Goal: Task Accomplishment & Management: Complete application form

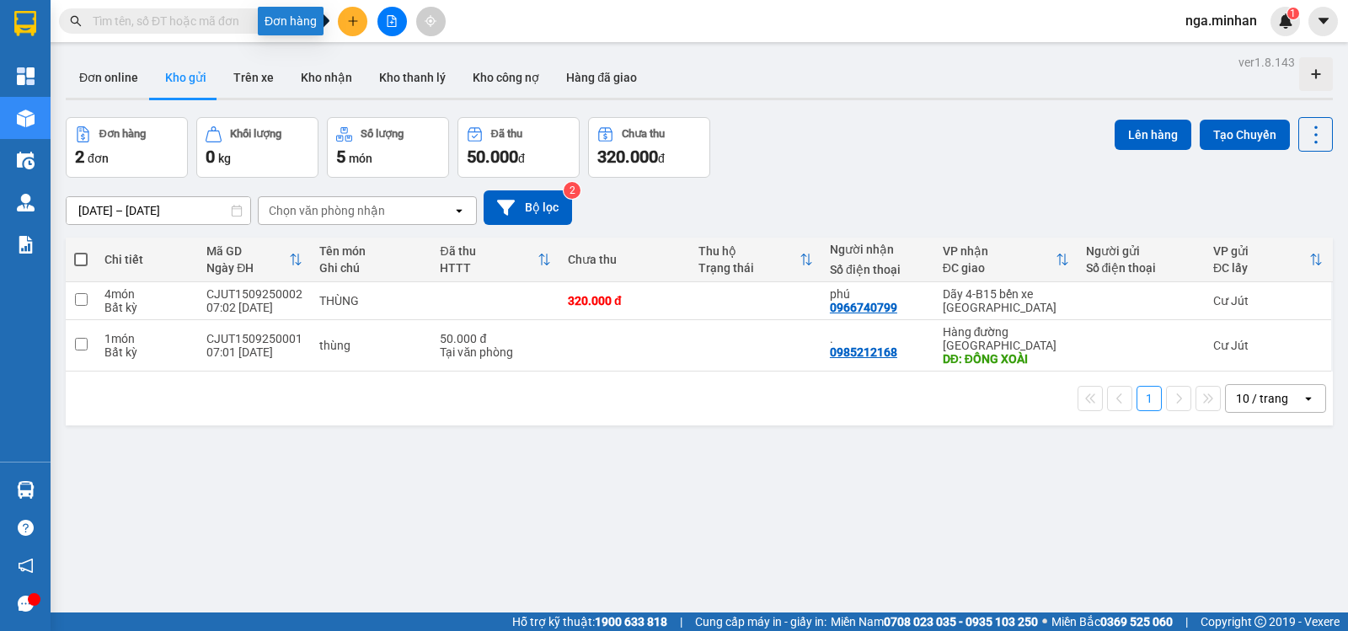
click at [343, 19] on button at bounding box center [352, 21] width 29 height 29
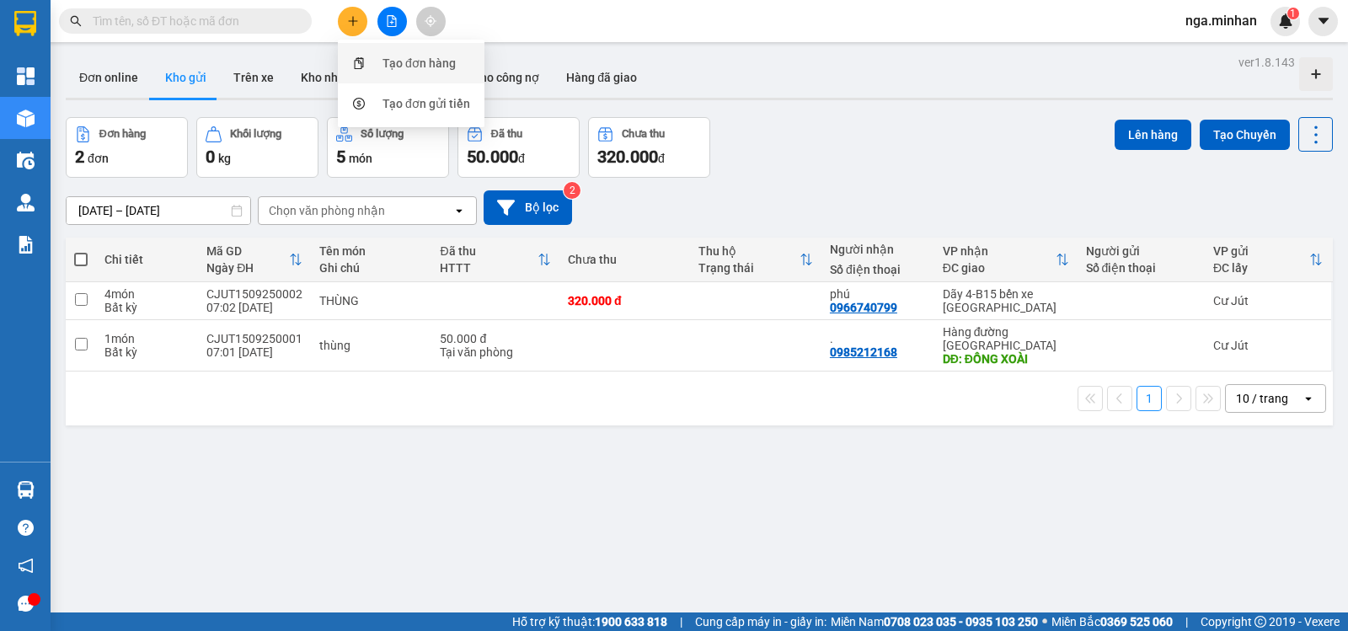
click at [391, 62] on div "Tạo đơn hàng" at bounding box center [418, 63] width 73 height 19
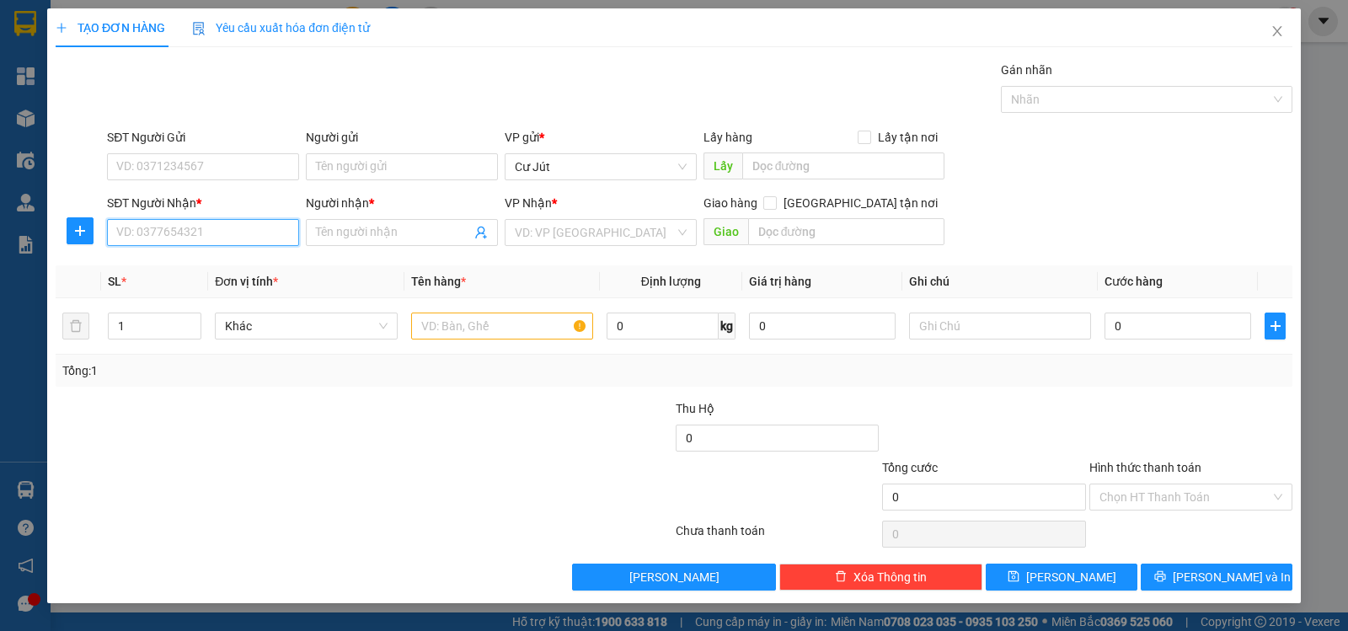
click at [289, 237] on input "SĐT Người Nhận *" at bounding box center [203, 232] width 192 height 27
type input "0909749744"
click at [334, 221] on span at bounding box center [402, 232] width 192 height 27
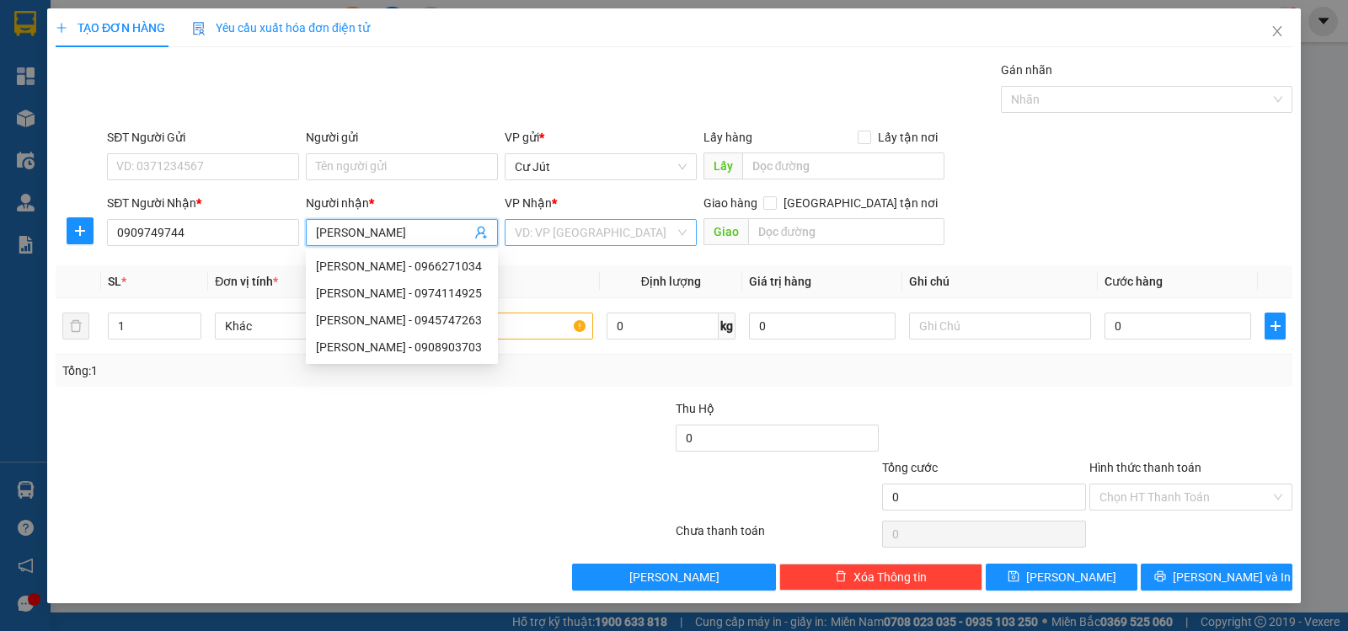
type input "[PERSON_NAME]"
click at [538, 235] on input "search" at bounding box center [595, 232] width 160 height 25
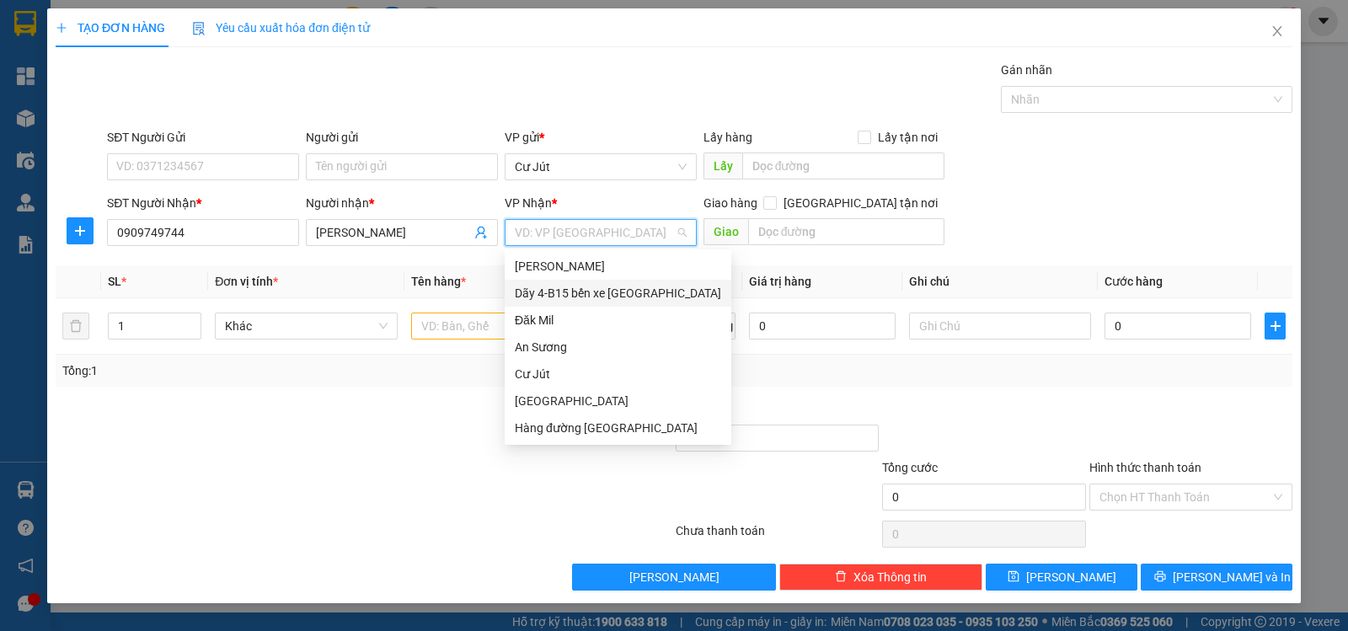
click at [552, 281] on div "Dãy 4-B15 bến xe [GEOGRAPHIC_DATA]" at bounding box center [618, 293] width 227 height 27
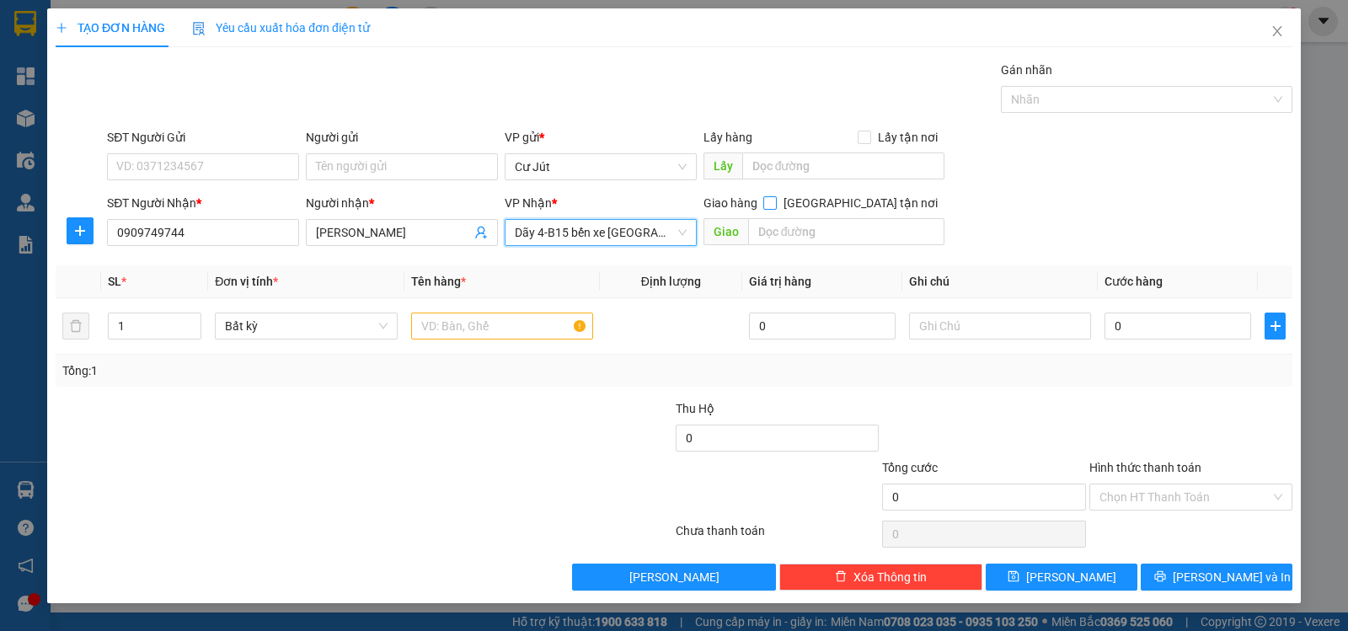
click at [775, 206] on input "[GEOGRAPHIC_DATA] tận nơi" at bounding box center [769, 202] width 12 height 12
checkbox input "true"
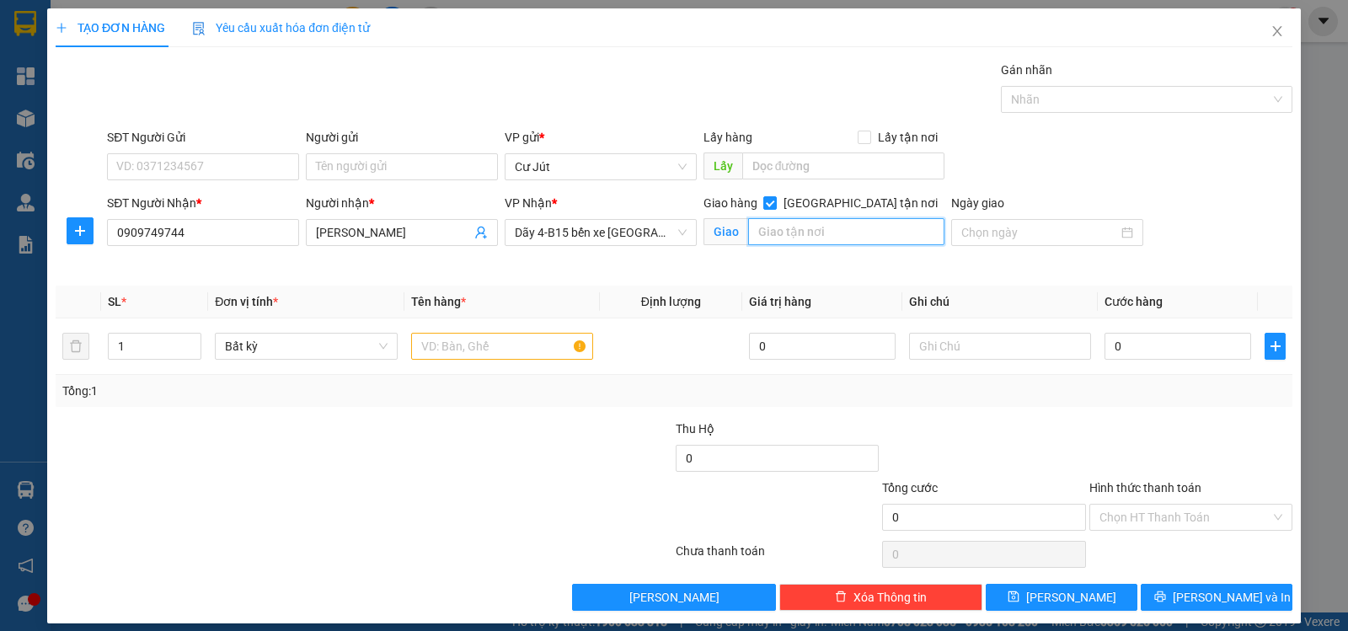
click at [856, 229] on input "text" at bounding box center [846, 231] width 197 height 27
type input "cty TÂN NAM CHINH -36 [PERSON_NAME] - [GEOGRAPHIC_DATA]"
click at [517, 349] on input "text" at bounding box center [502, 346] width 182 height 27
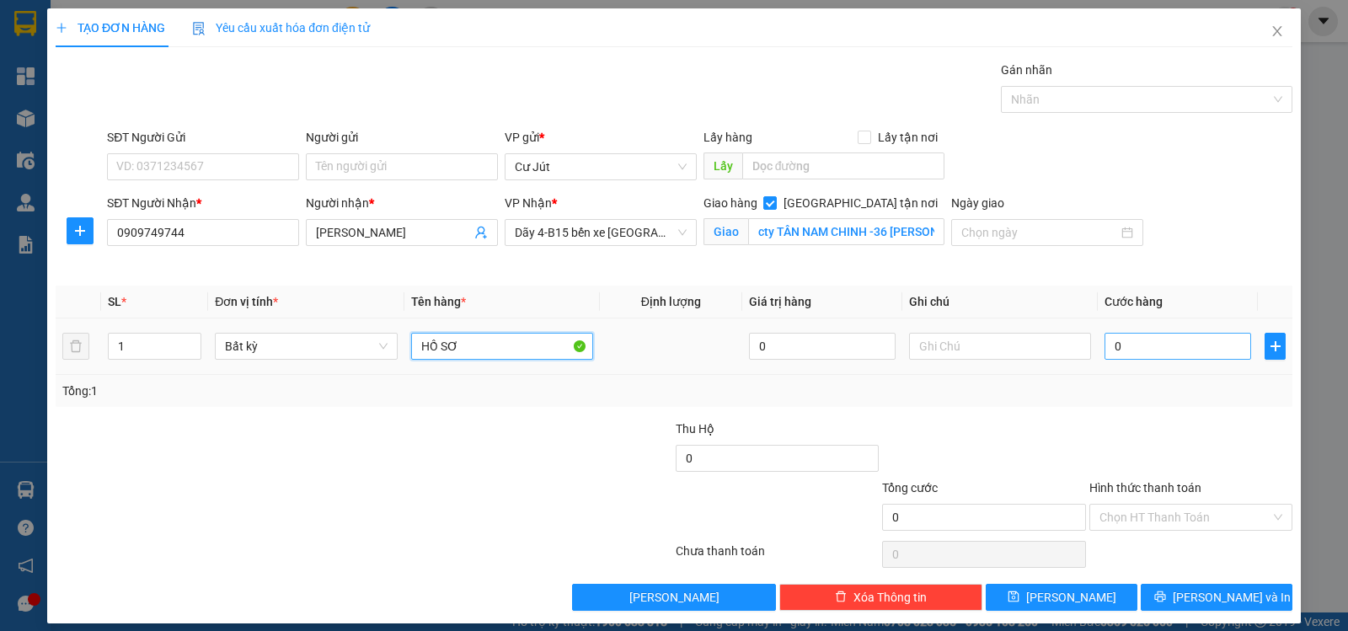
type input "HỒ SƠ"
click at [1149, 351] on input "0" at bounding box center [1177, 346] width 147 height 27
type input "3"
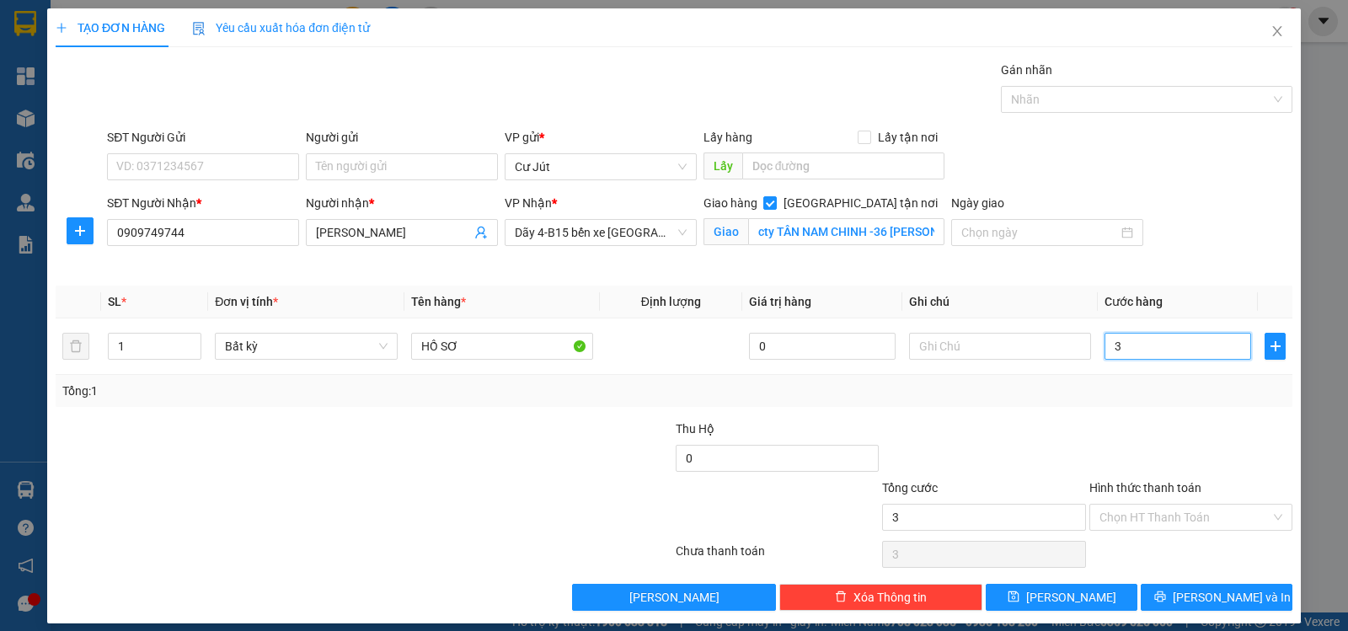
type input "30"
click at [1115, 522] on input "Hình thức thanh toán" at bounding box center [1184, 517] width 171 height 25
type input "30.000"
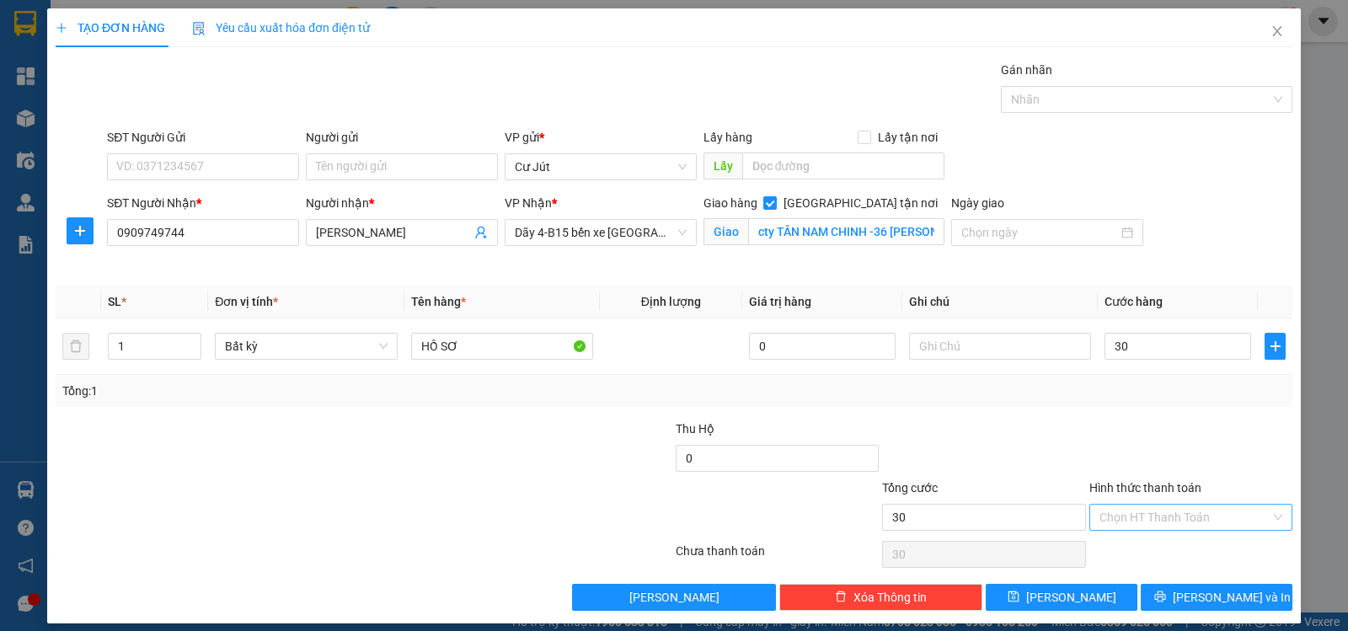
type input "30.000"
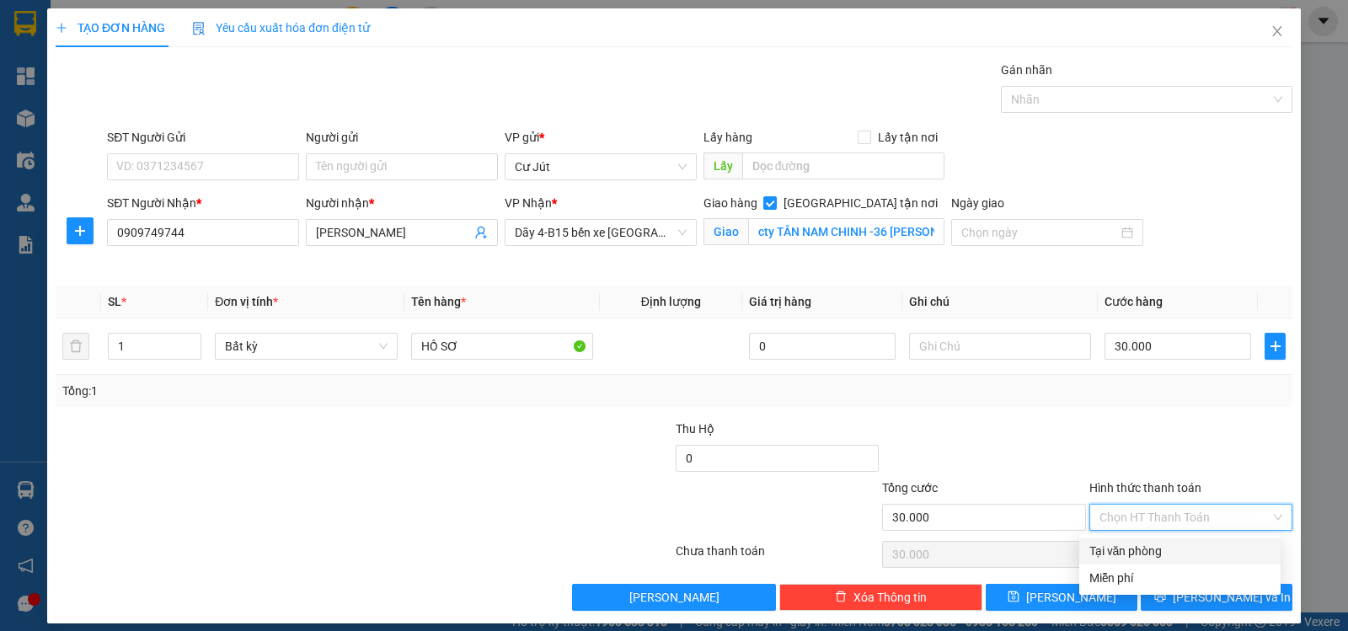
drag, startPoint x: 1104, startPoint y: 555, endPoint x: 1115, endPoint y: 552, distance: 11.5
click at [1114, 552] on div "Tại văn phòng" at bounding box center [1179, 551] width 181 height 19
type input "0"
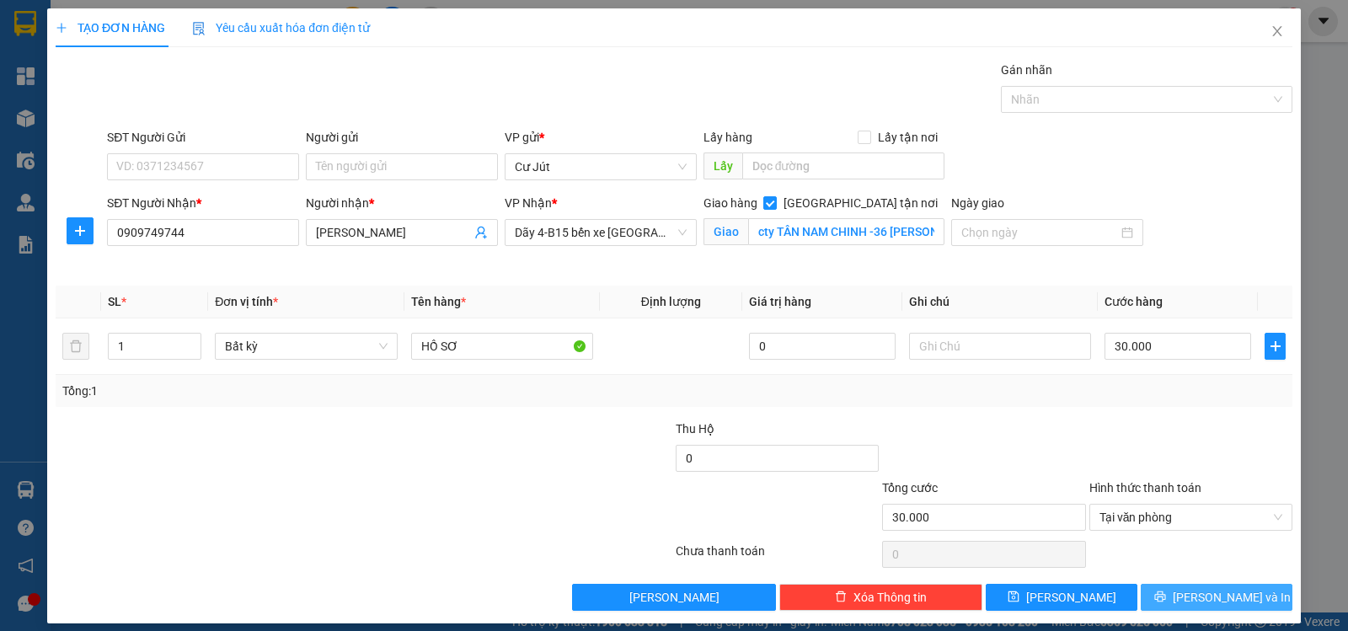
click at [1211, 588] on span "[PERSON_NAME] và In" at bounding box center [1232, 597] width 118 height 19
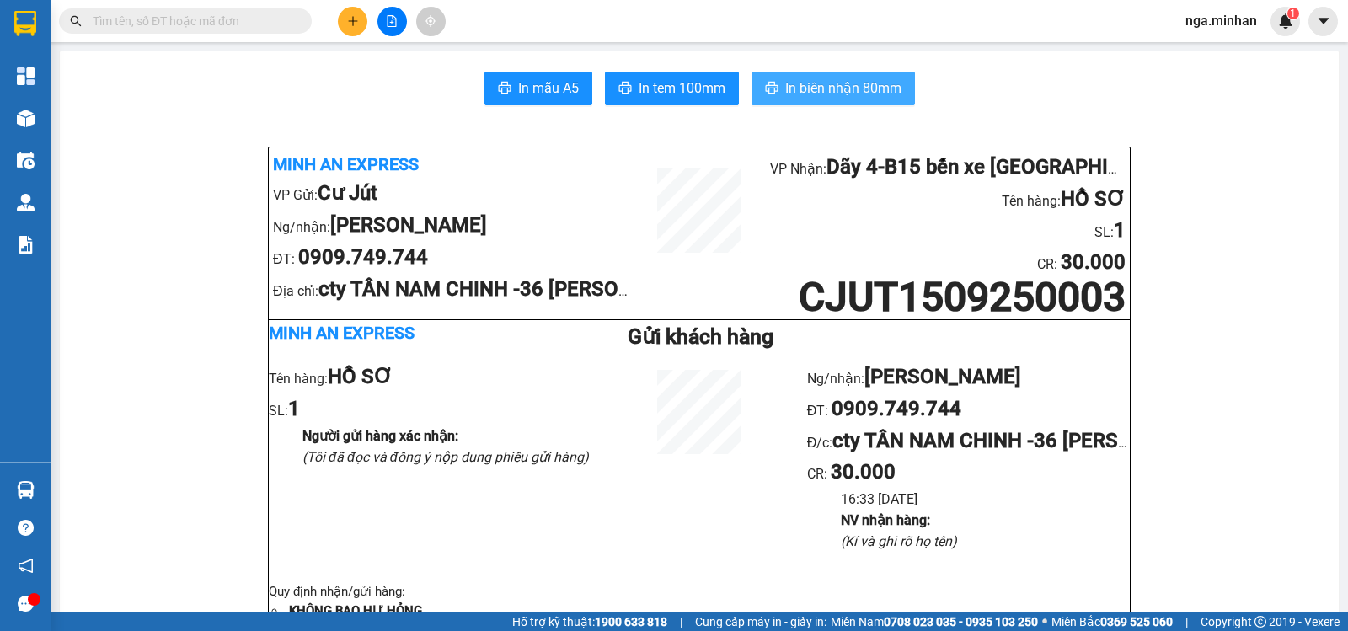
click at [786, 87] on span "In biên nhận 80mm" at bounding box center [843, 88] width 116 height 21
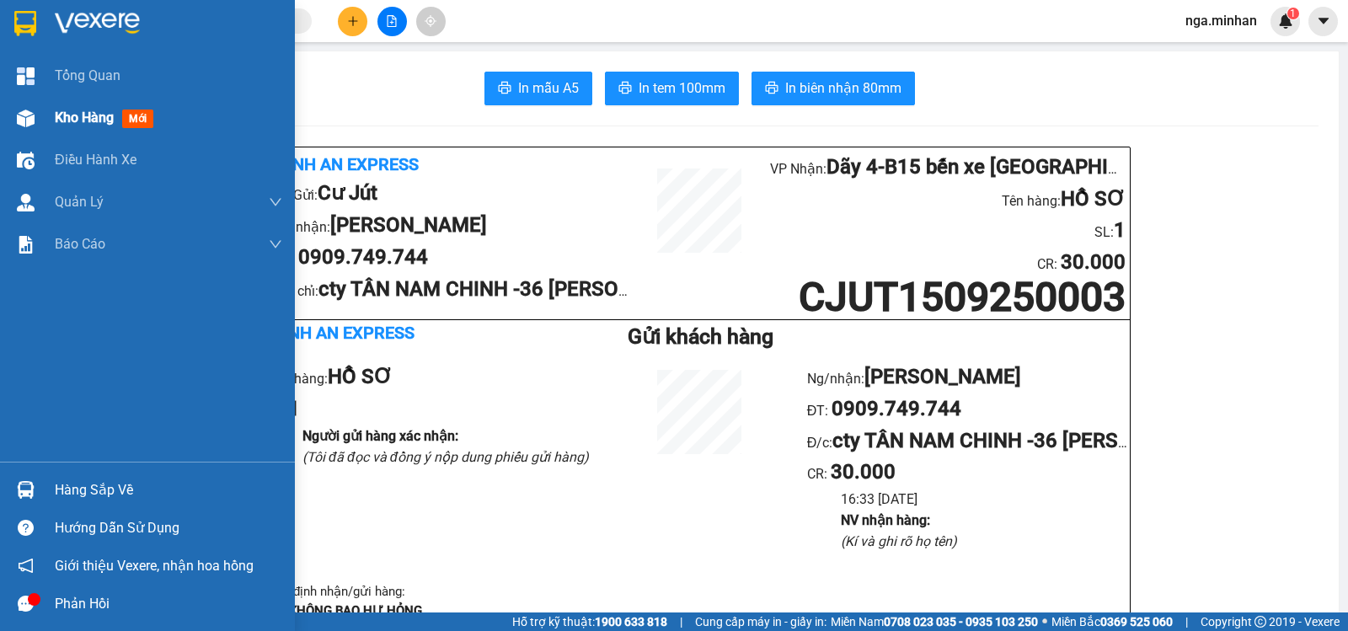
click at [117, 109] on div "Kho hàng mới" at bounding box center [107, 117] width 105 height 21
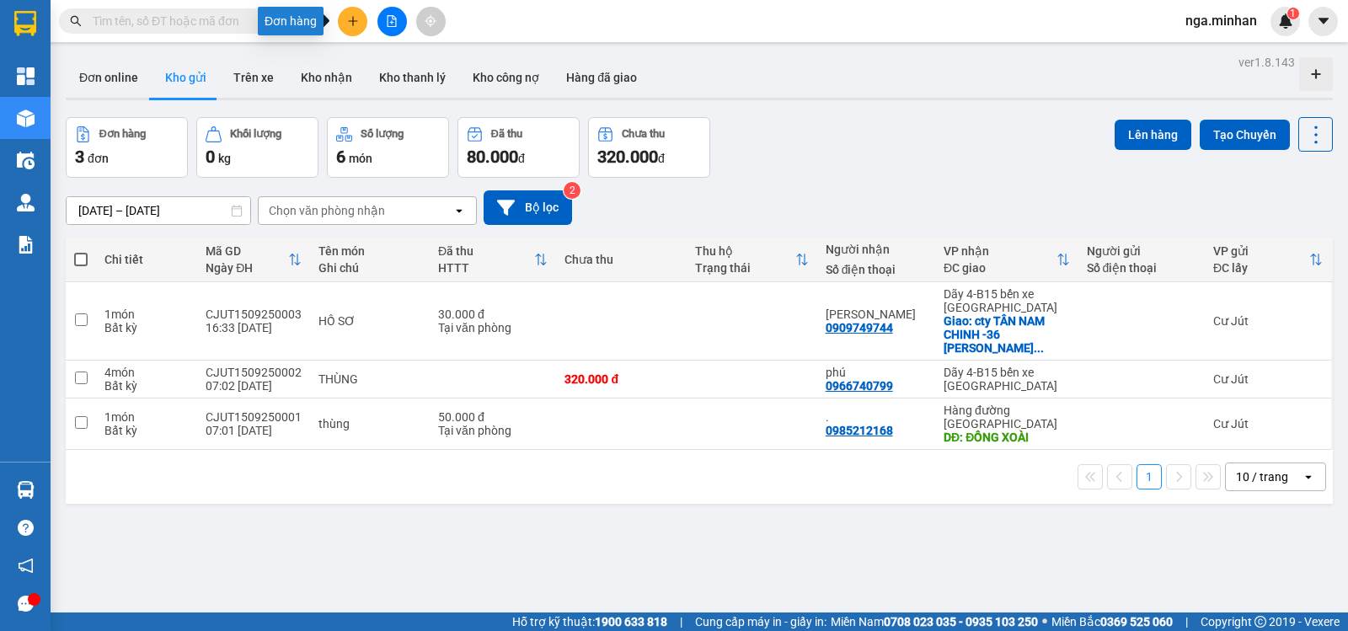
click at [355, 26] on icon "plus" at bounding box center [353, 21] width 12 height 12
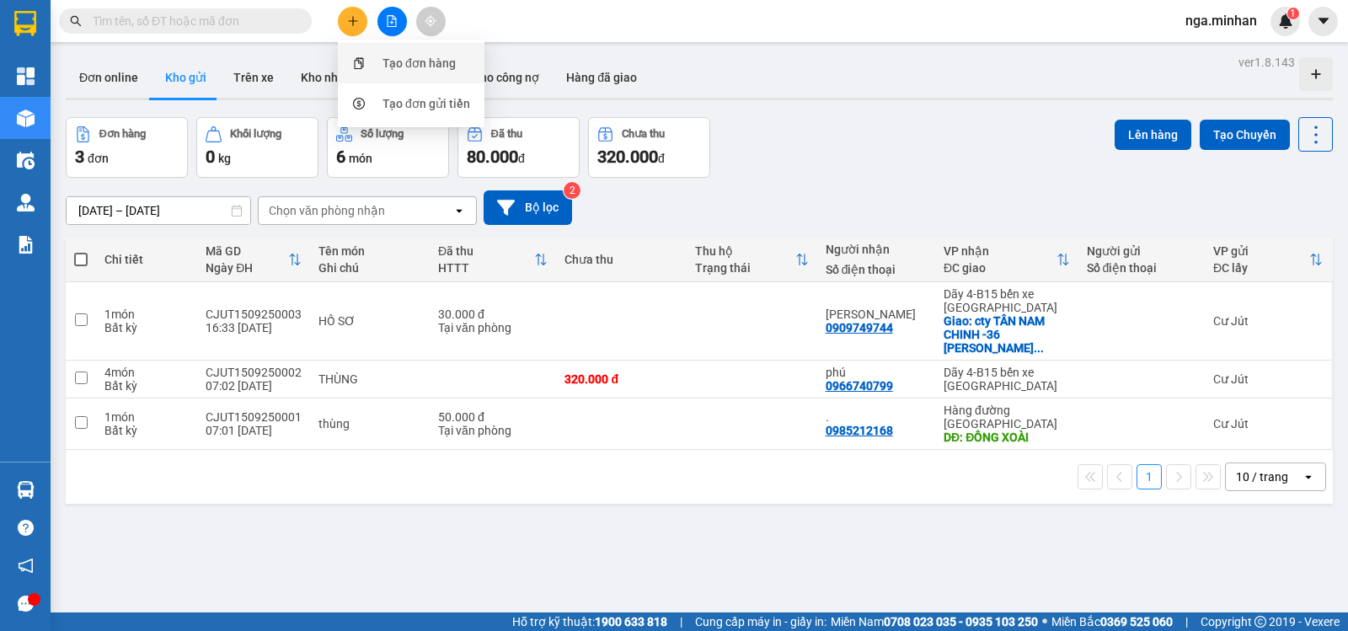
click at [406, 50] on div "Tạo đơn hàng" at bounding box center [411, 63] width 126 height 32
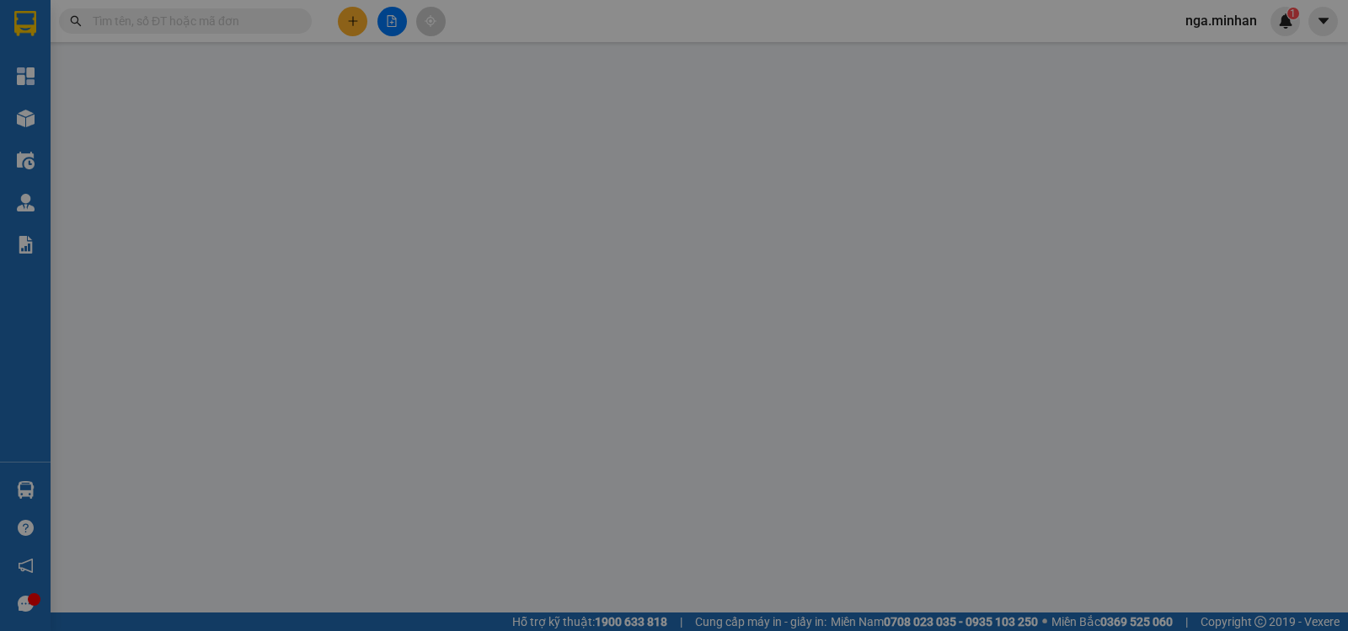
click at [406, 50] on div "TẠO ĐƠN HÀNG Yêu cầu xuất hóa đơn điện tử Transit Pickup Surcharge Ids Transit …" at bounding box center [674, 299] width 1237 height 582
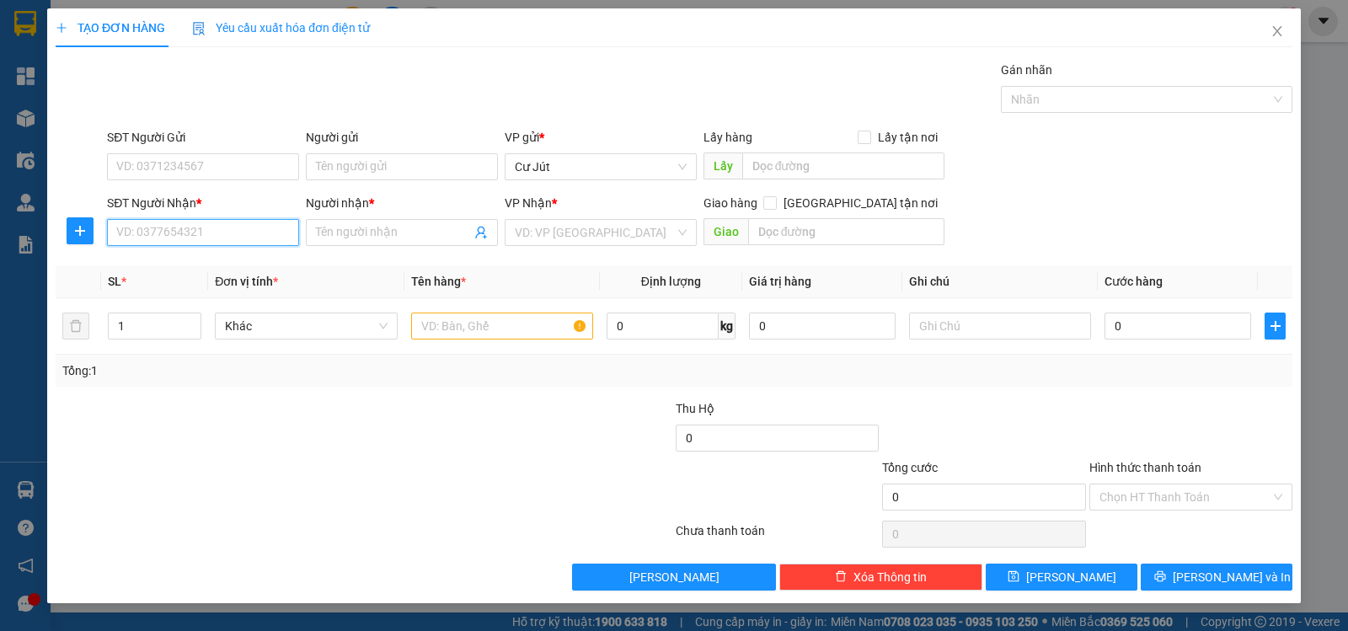
click at [235, 223] on input "SĐT Người Nhận *" at bounding box center [203, 232] width 192 height 27
type input "0913114838"
click at [373, 211] on div "Người nhận *" at bounding box center [402, 206] width 192 height 25
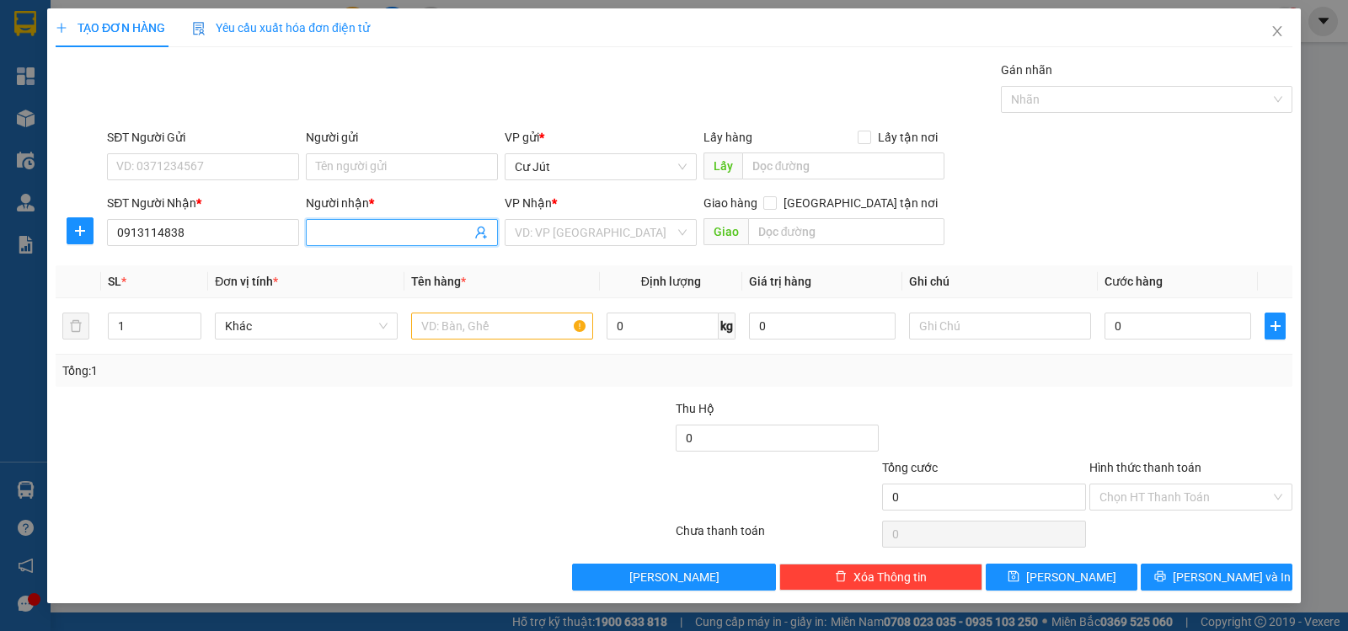
click at [394, 230] on input "Người nhận *" at bounding box center [393, 232] width 155 height 19
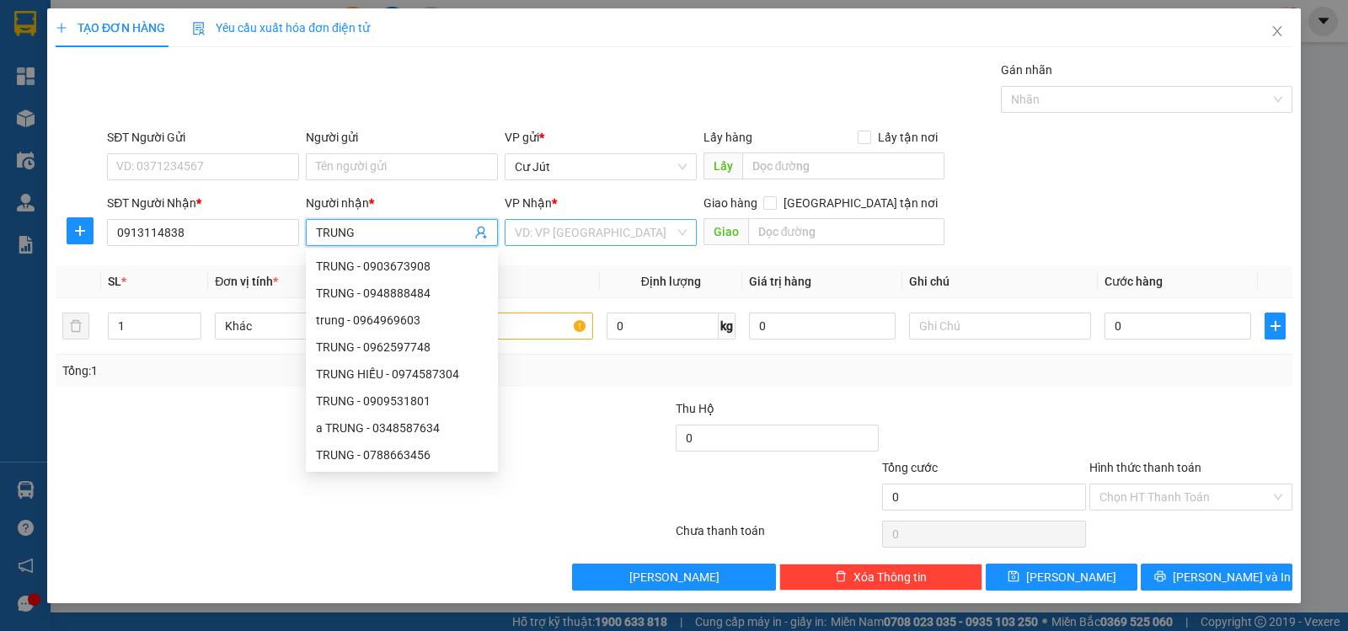
type input "TRUNG"
click at [617, 240] on input "search" at bounding box center [595, 232] width 160 height 25
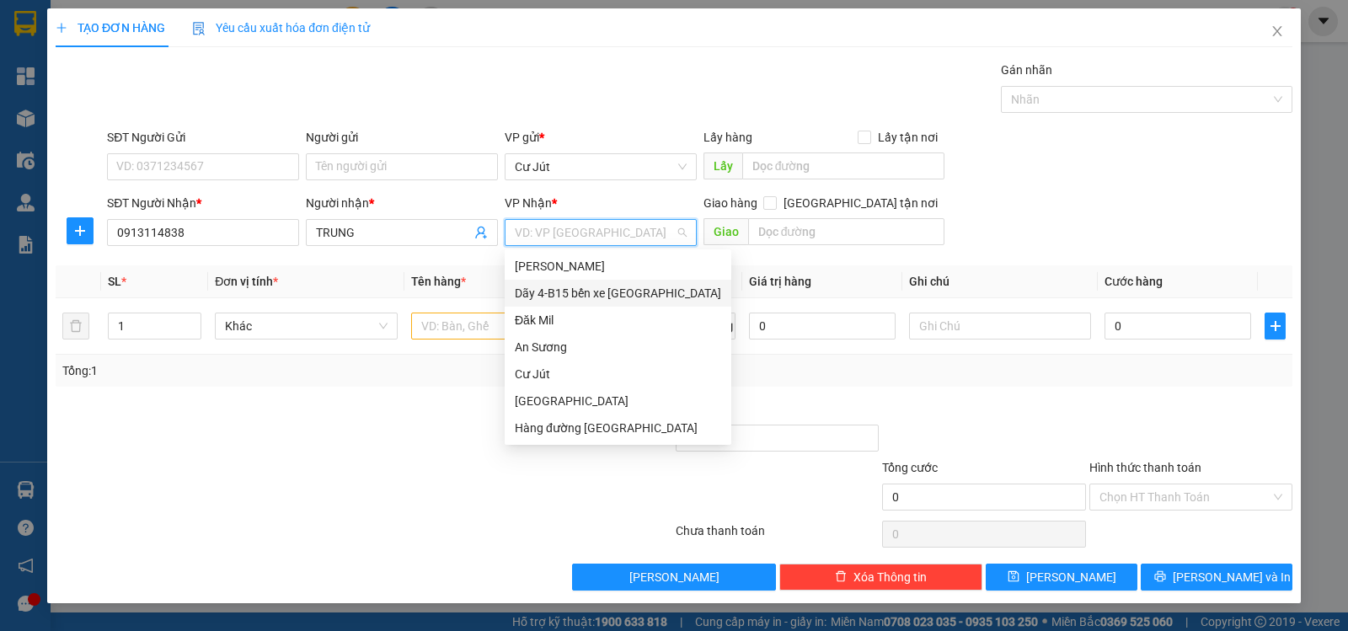
click at [639, 288] on div "Dãy 4-B15 bến xe [GEOGRAPHIC_DATA]" at bounding box center [618, 293] width 206 height 19
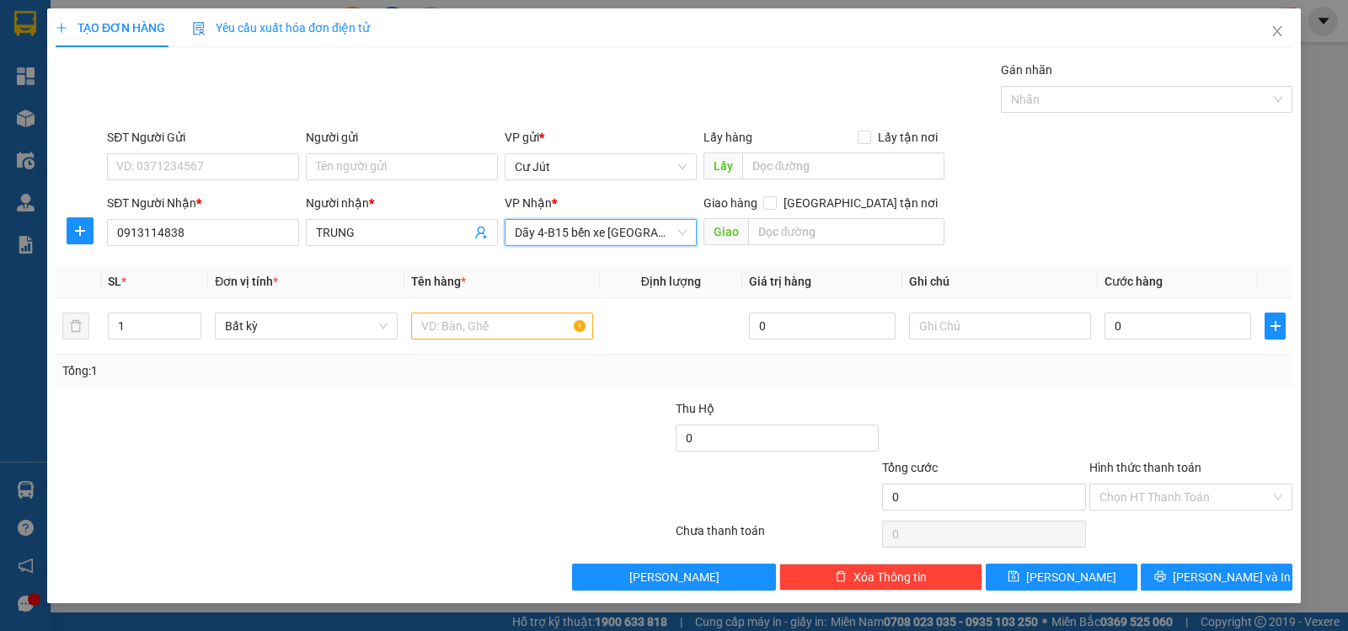
click at [601, 234] on span "Dãy 4-B15 bến xe [GEOGRAPHIC_DATA]" at bounding box center [601, 232] width 172 height 25
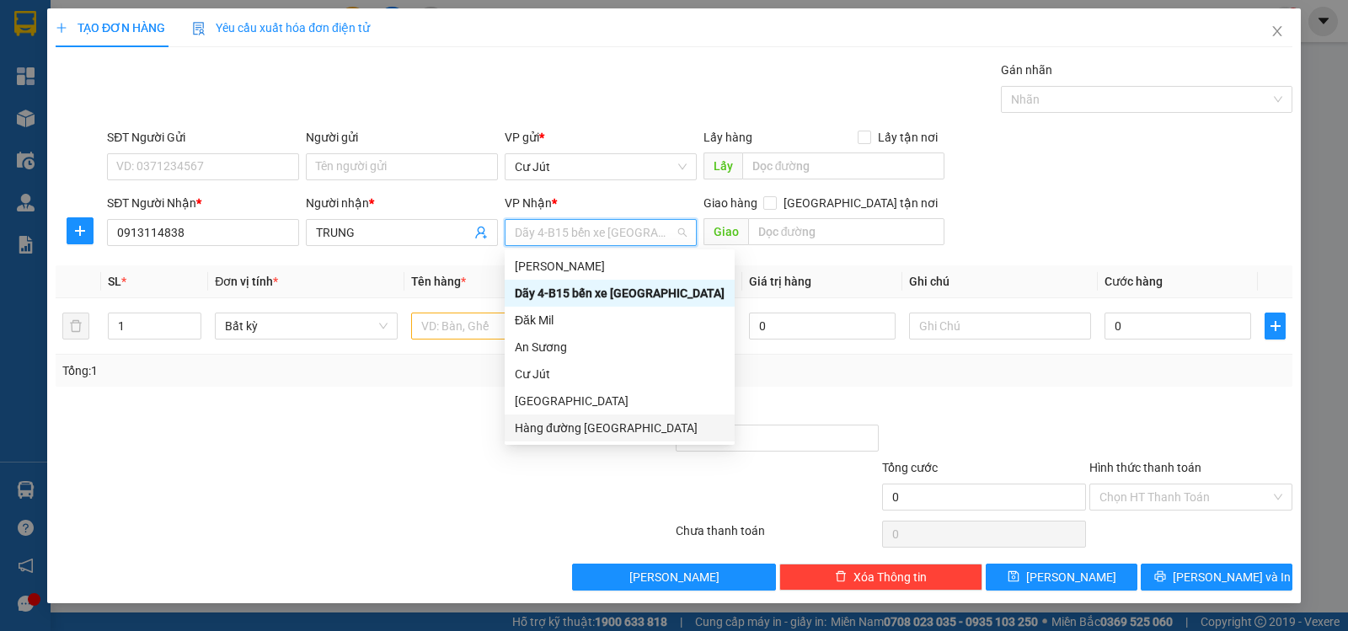
click at [651, 418] on div "Hàng đường [GEOGRAPHIC_DATA]" at bounding box center [620, 427] width 230 height 27
click at [651, 418] on div at bounding box center [571, 428] width 206 height 59
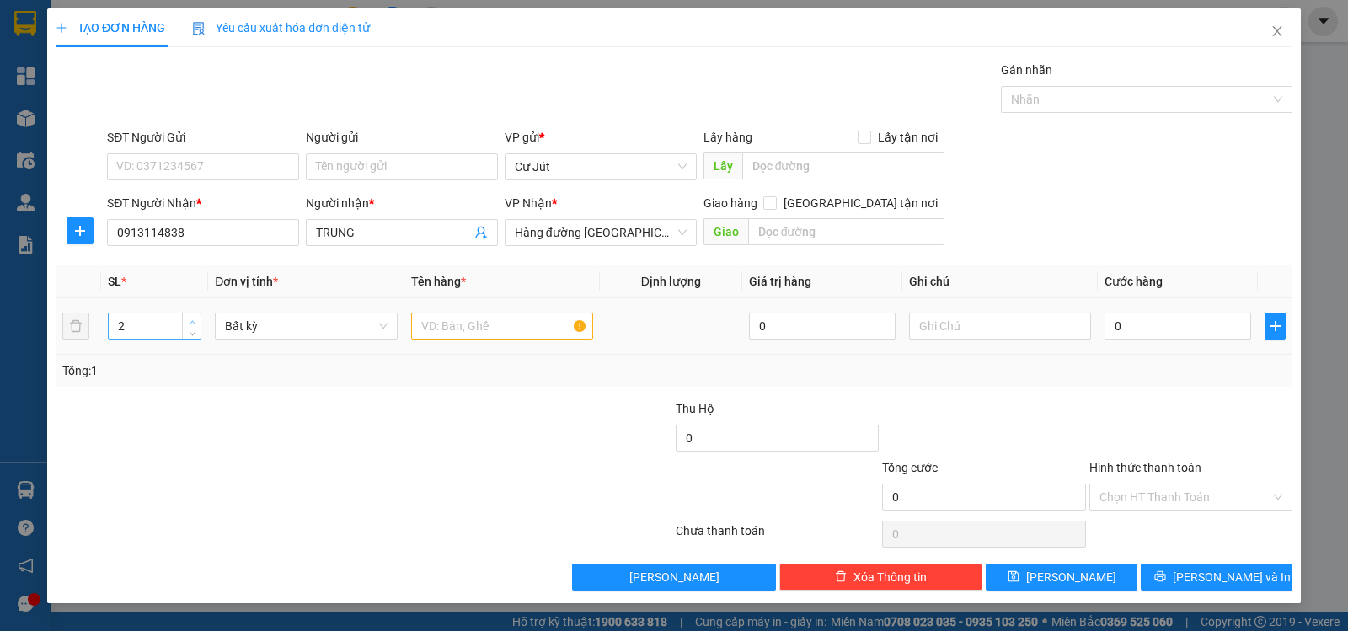
click at [185, 317] on span "Increase Value" at bounding box center [191, 320] width 19 height 15
type input "2"
click at [197, 335] on span "down" at bounding box center [192, 332] width 10 height 10
